Goal: Information Seeking & Learning: Learn about a topic

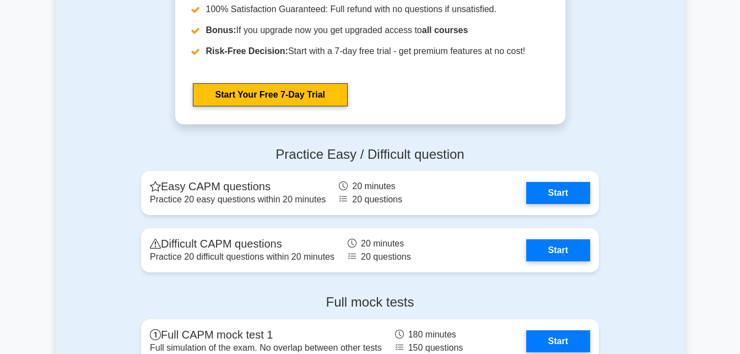
scroll to position [2983, 0]
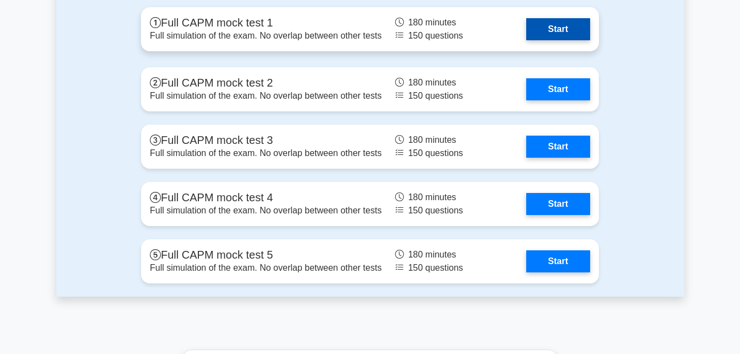
click at [563, 29] on link "Start" at bounding box center [558, 29] width 64 height 22
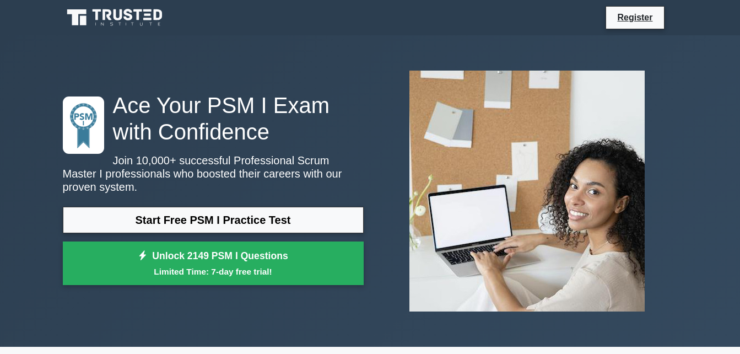
scroll to position [309, 0]
